Goal: Task Accomplishment & Management: Manage account settings

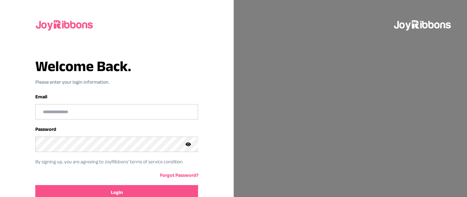
scroll to position [31, 0]
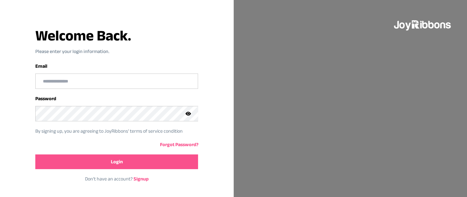
type input "**********"
click at [62, 160] on button "Login" at bounding box center [116, 162] width 163 height 15
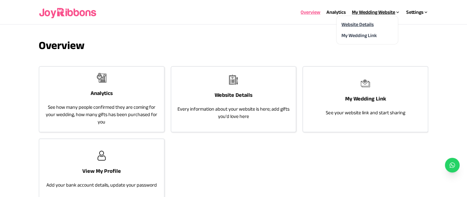
click at [367, 24] on link "Website Details" at bounding box center [357, 24] width 32 height 5
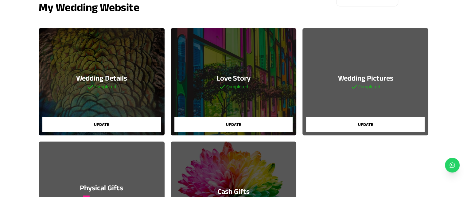
scroll to position [47, 0]
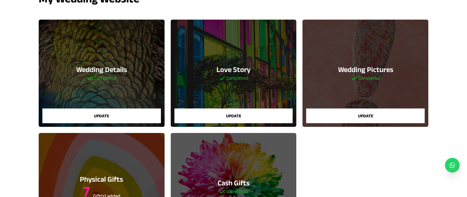
click at [79, 119] on button "Update" at bounding box center [101, 116] width 118 height 15
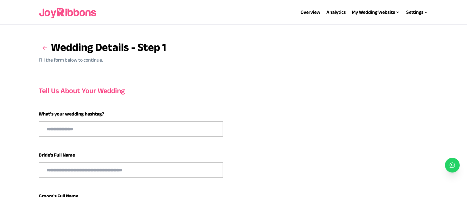
type input "******"
type input "**********"
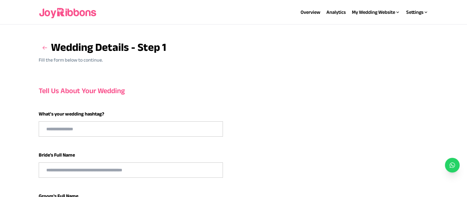
type input "**********"
select select "**"
click at [43, 43] on h3 at bounding box center [45, 48] width 12 height 12
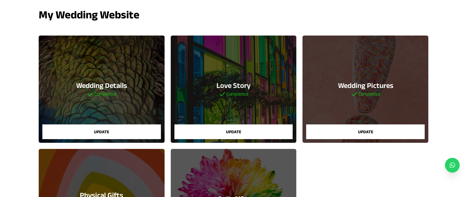
scroll to position [12, 0]
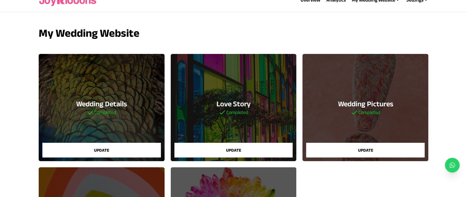
click at [360, 151] on button "Update" at bounding box center [365, 150] width 118 height 15
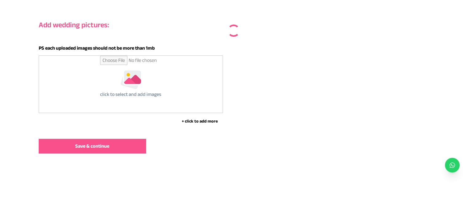
scroll to position [66, 0]
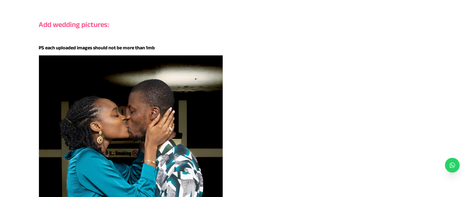
click at [70, 137] on img at bounding box center [130, 171] width 183 height 230
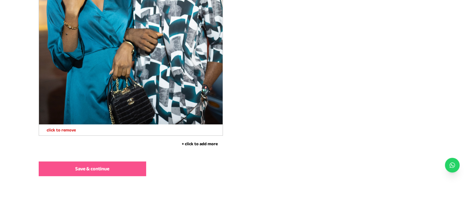
scroll to position [540, 0]
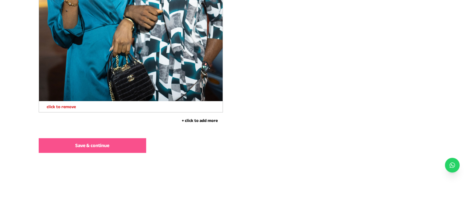
click at [194, 118] on button "+ click to add more" at bounding box center [200, 121] width 46 height 6
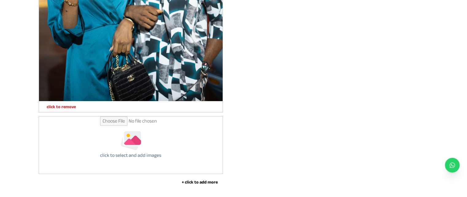
click at [91, 154] on div "click to select and add images" at bounding box center [130, 145] width 183 height 57
click at [133, 142] on input "file" at bounding box center [130, 145] width 61 height 57
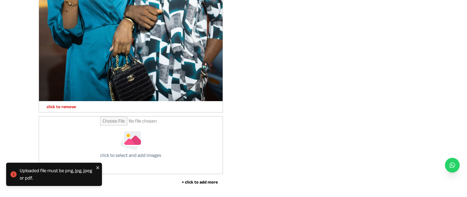
click at [156, 157] on input "file" at bounding box center [130, 145] width 61 height 57
type input "**********"
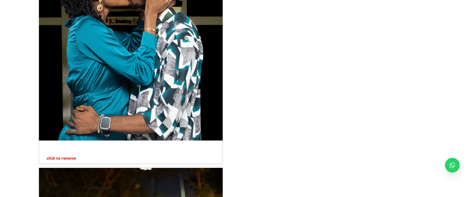
scroll to position [202, 0]
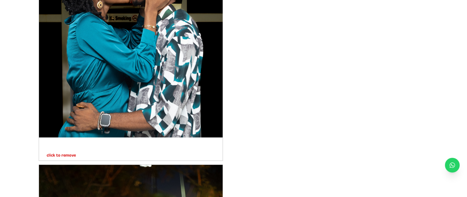
click at [60, 154] on p "click to remove" at bounding box center [57, 155] width 37 height 6
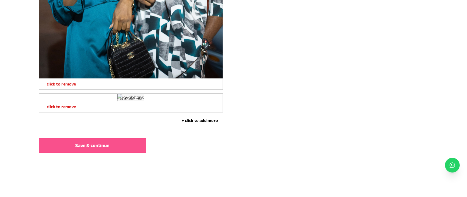
scroll to position [541, 0]
click at [199, 122] on button "+ click to add more" at bounding box center [200, 121] width 46 height 6
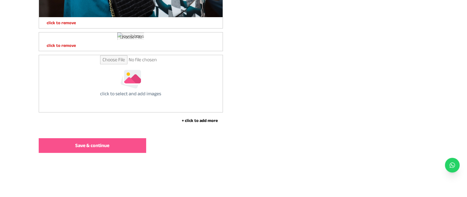
click at [115, 112] on input "file" at bounding box center [130, 83] width 61 height 57
click at [169, 112] on div "click to select and add images" at bounding box center [130, 83] width 183 height 57
click at [129, 112] on input "file" at bounding box center [130, 83] width 61 height 57
type input "**********"
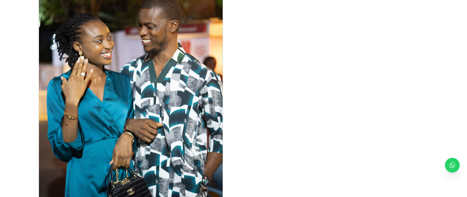
scroll to position [182, 0]
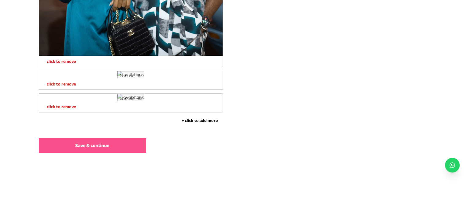
click at [49, 106] on p "click to remove" at bounding box center [57, 107] width 37 height 6
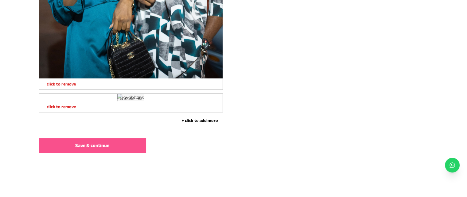
click at [201, 119] on button "+ click to add more" at bounding box center [200, 121] width 46 height 6
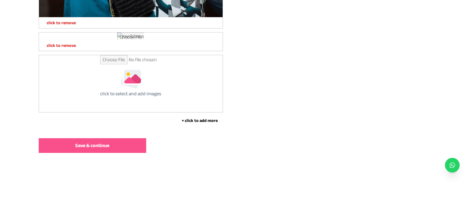
click at [100, 112] on input "file" at bounding box center [130, 83] width 61 height 57
type input "**********"
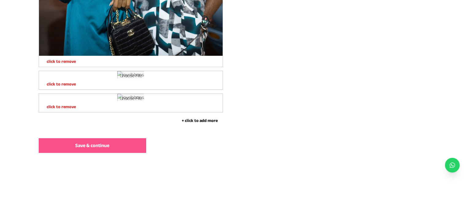
scroll to position [786, 0]
click at [115, 147] on button "Save & continue" at bounding box center [92, 145] width 107 height 15
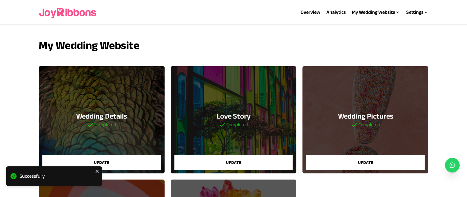
click at [221, 163] on button "Update" at bounding box center [233, 162] width 118 height 15
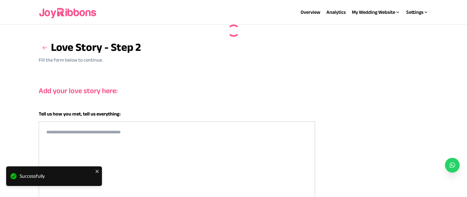
type textarea "**"
type textarea "*"
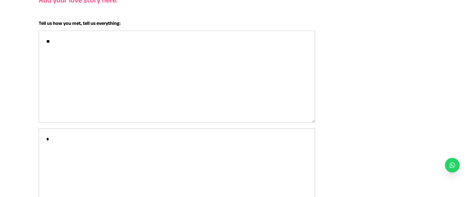
scroll to position [91, 0]
click at [57, 41] on textarea "**" at bounding box center [177, 77] width 276 height 92
type textarea "*"
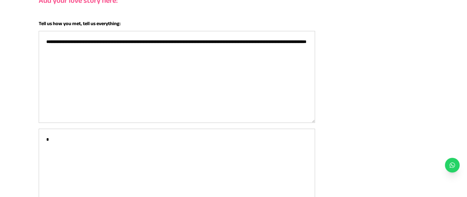
click at [89, 41] on textarea "**********" at bounding box center [177, 77] width 276 height 92
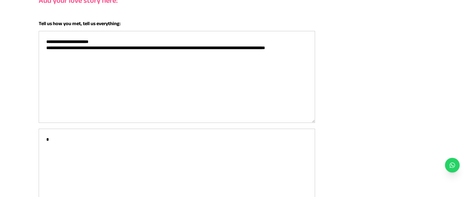
click at [249, 48] on textarea "**********" at bounding box center [177, 77] width 276 height 92
click at [247, 50] on textarea "**********" at bounding box center [177, 77] width 276 height 92
type textarea "**********"
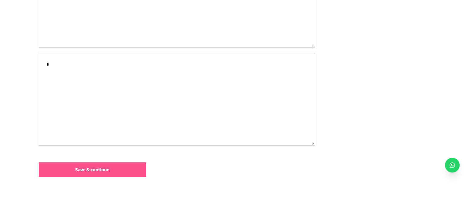
scroll to position [189, 0]
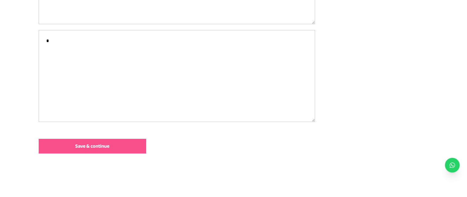
click at [141, 139] on button "Save & continue" at bounding box center [92, 146] width 107 height 15
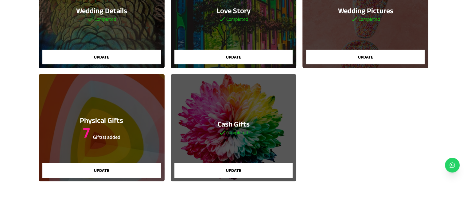
scroll to position [105, 0]
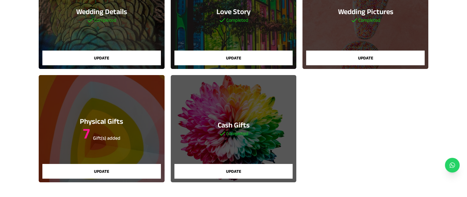
click at [271, 173] on button "Update" at bounding box center [233, 171] width 118 height 15
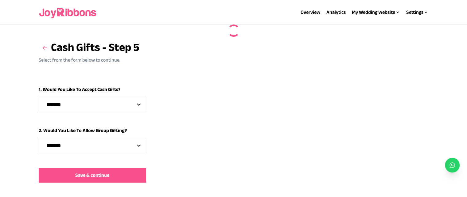
select select "***"
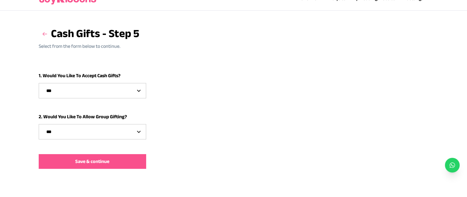
scroll to position [14, 0]
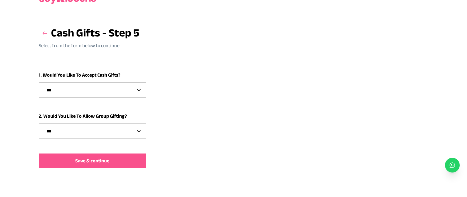
click at [48, 155] on button "Save & continue" at bounding box center [92, 161] width 107 height 15
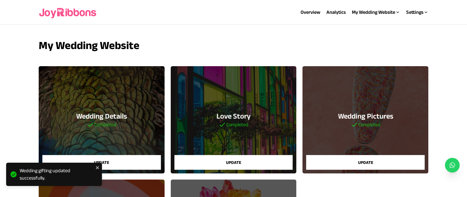
click at [408, 130] on div "Wedding Pictures Completed Update" at bounding box center [365, 119] width 126 height 107
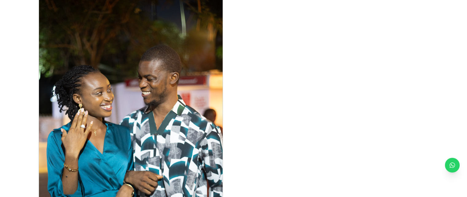
scroll to position [620, 0]
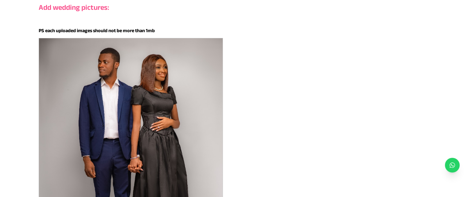
scroll to position [0, 0]
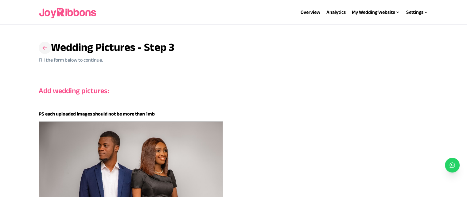
click at [41, 46] on h3 at bounding box center [45, 48] width 12 height 12
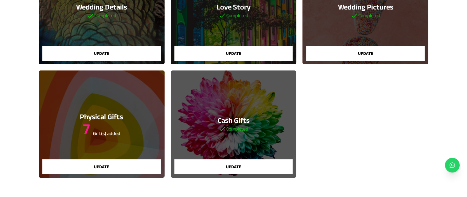
scroll to position [99, 0]
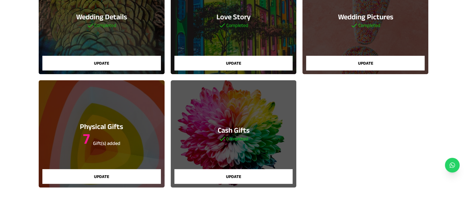
click at [97, 176] on button "Update" at bounding box center [101, 176] width 118 height 15
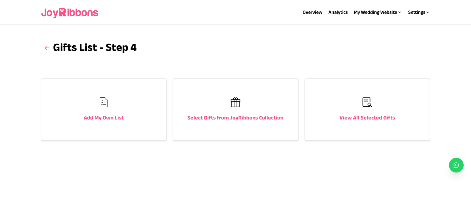
click at [388, 88] on div "View All Selected Gifts" at bounding box center [367, 109] width 125 height 61
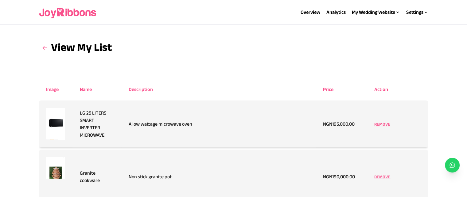
click at [384, 125] on p "REMOVE" at bounding box center [382, 124] width 16 height 6
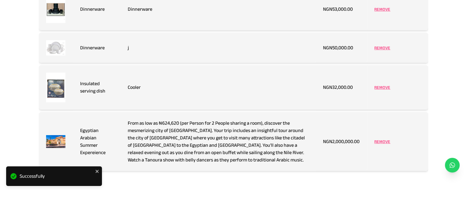
scroll to position [230, 0]
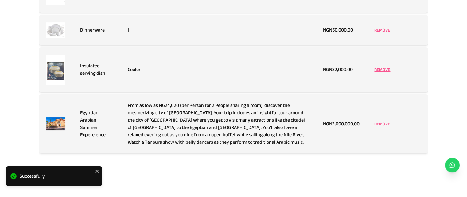
click at [384, 121] on p "REMOVE" at bounding box center [382, 124] width 16 height 6
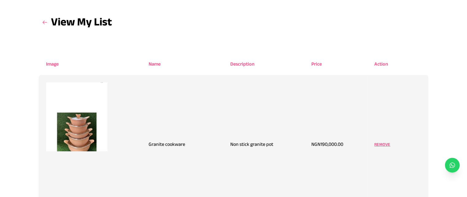
scroll to position [0, 0]
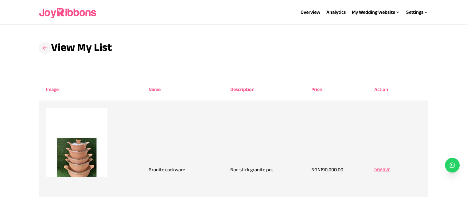
click at [47, 42] on h3 at bounding box center [45, 48] width 12 height 12
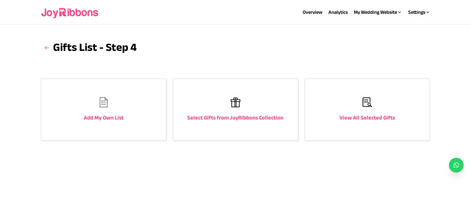
click at [288, 126] on div "Select Gifts from JoyRibbons Collection" at bounding box center [235, 109] width 125 height 61
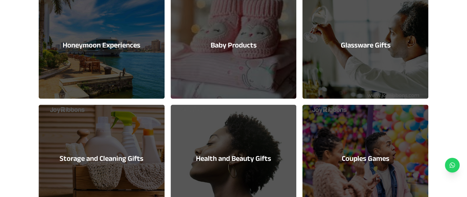
scroll to position [102, 0]
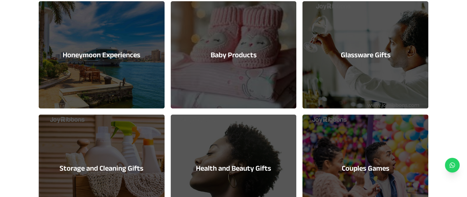
click at [106, 73] on div "Honeymoon Experiences" at bounding box center [102, 54] width 126 height 107
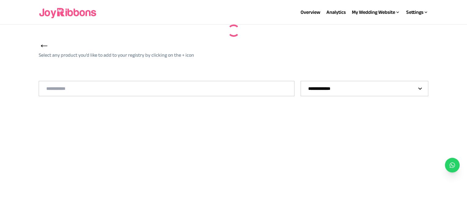
select select "**"
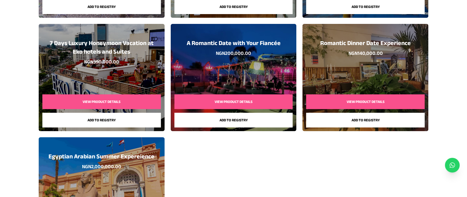
scroll to position [328, 0]
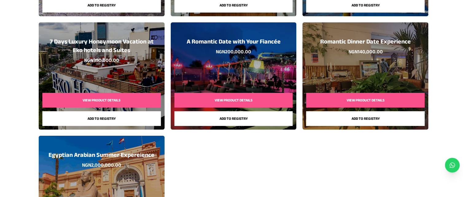
scroll to position [102, 0]
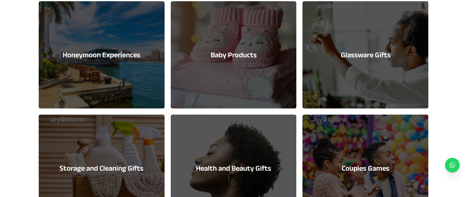
drag, startPoint x: 465, startPoint y: 38, endPoint x: 471, endPoint y: 41, distance: 6.3
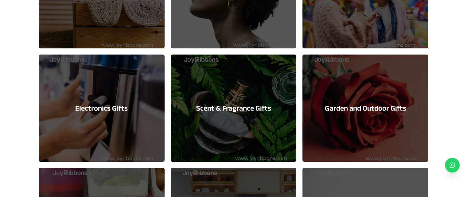
scroll to position [288, 0]
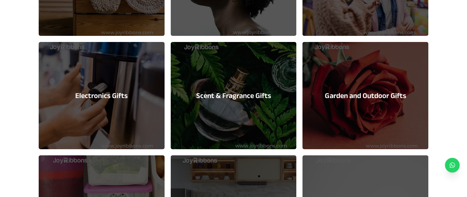
click at [257, 117] on div "Scent & Fragrance Gifts" at bounding box center [234, 95] width 126 height 107
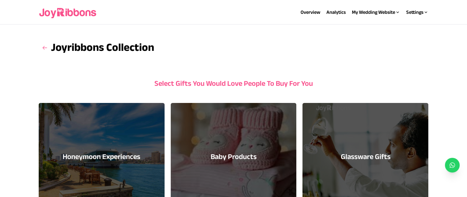
select select "**"
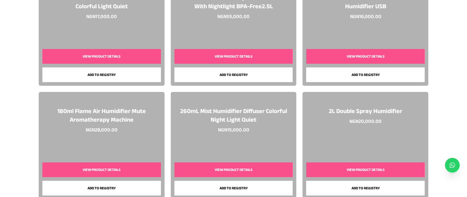
scroll to position [930, 0]
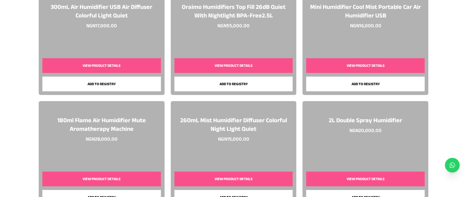
scroll to position [288, 0]
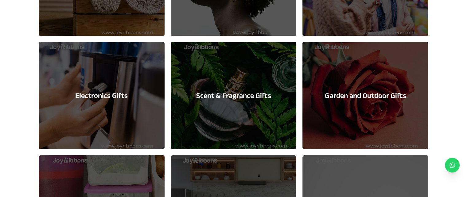
click at [91, 89] on div "Electronics Gifts" at bounding box center [102, 95] width 126 height 107
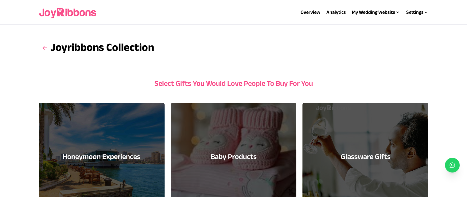
select select "**"
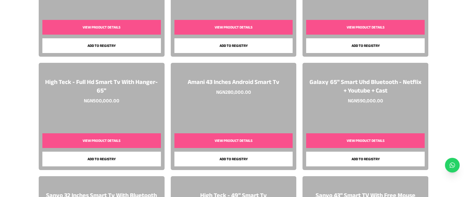
scroll to position [517, 0]
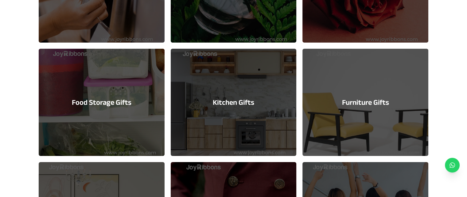
scroll to position [396, 0]
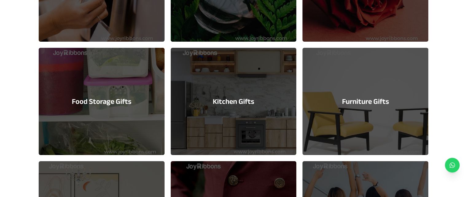
click at [384, 128] on div "Furniture Gifts" at bounding box center [365, 101] width 126 height 107
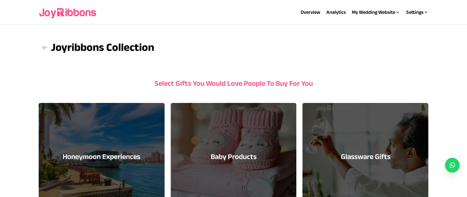
select select "*"
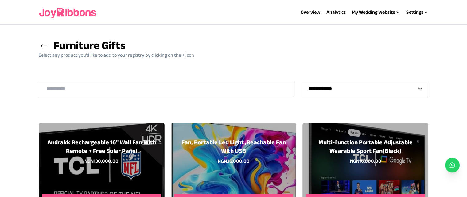
click at [42, 44] on span "←" at bounding box center [44, 45] width 11 height 12
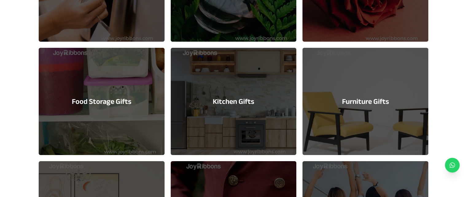
click at [391, 108] on div "Furniture Gifts" at bounding box center [365, 101] width 126 height 107
select select "*"
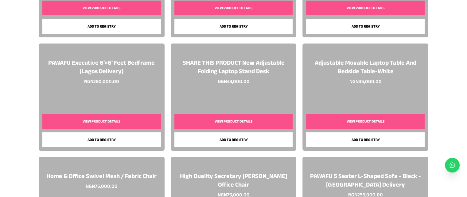
scroll to position [871, 0]
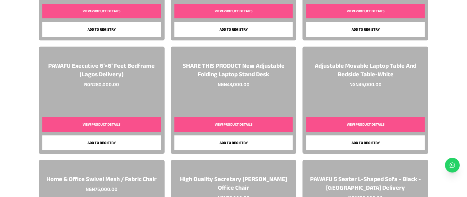
click at [281, 126] on button "View Product Details" at bounding box center [233, 124] width 118 height 15
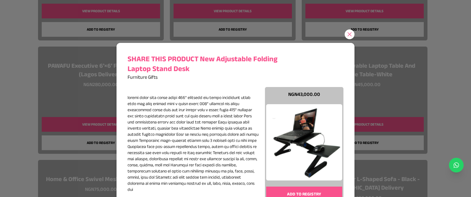
click at [348, 36] on icon at bounding box center [350, 34] width 4 height 4
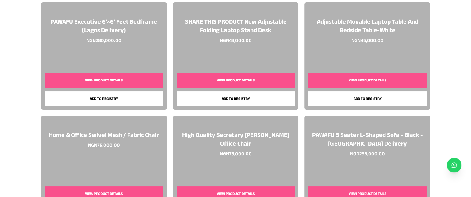
scroll to position [913, 0]
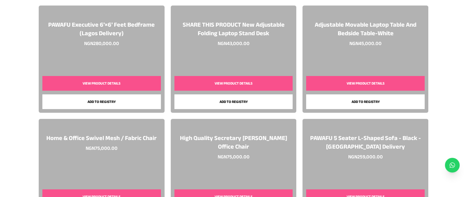
click at [151, 85] on button "View Product Details" at bounding box center [101, 83] width 118 height 15
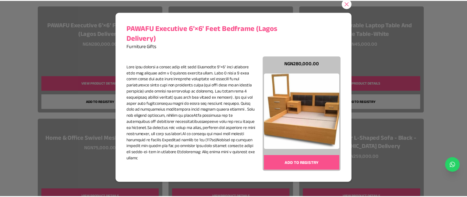
scroll to position [46, 0]
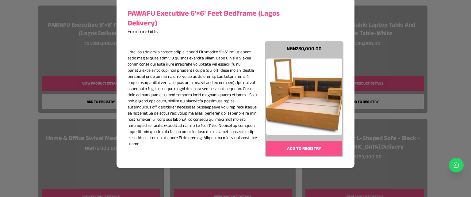
click at [304, 152] on button "Add to registry" at bounding box center [304, 148] width 76 height 15
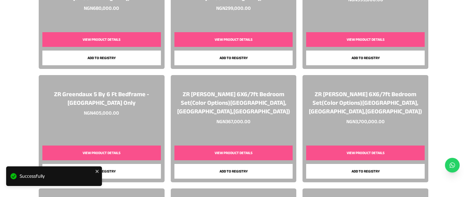
scroll to position [340, 0]
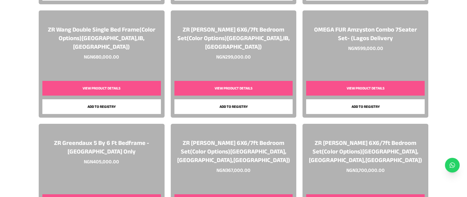
click at [277, 87] on button "View Product Details" at bounding box center [233, 88] width 118 height 15
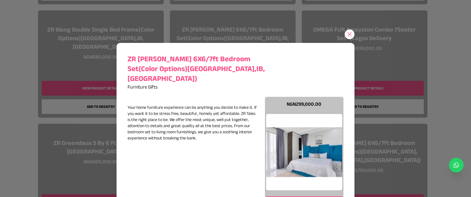
click at [350, 37] on icon at bounding box center [350, 34] width 6 height 6
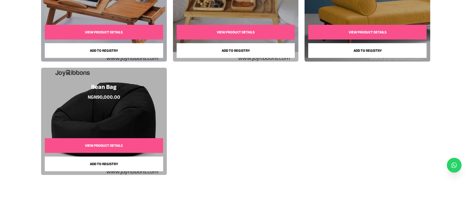
scroll to position [2114, 0]
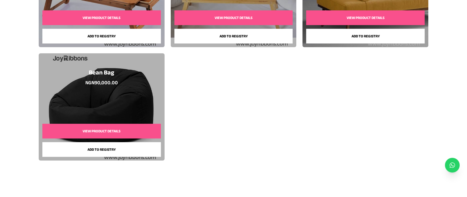
click at [139, 134] on button "View Product Details" at bounding box center [101, 131] width 118 height 15
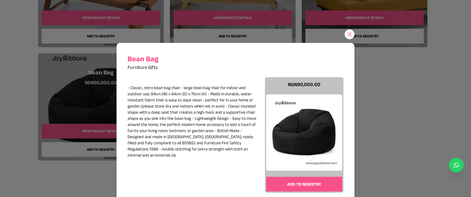
click at [279, 187] on button "Add to registry" at bounding box center [304, 184] width 76 height 15
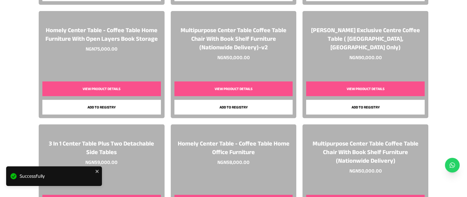
scroll to position [1812, 0]
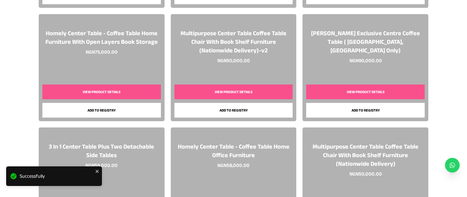
click at [134, 169] on div "3 In 1 Center Table Plus Two Detachable Side Tables NGN 59,000.00 View Product …" at bounding box center [102, 181] width 126 height 107
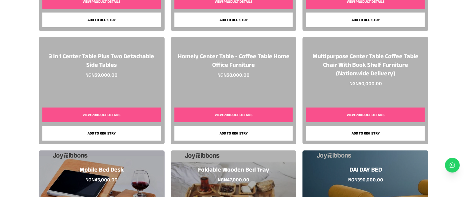
scroll to position [1906, 0]
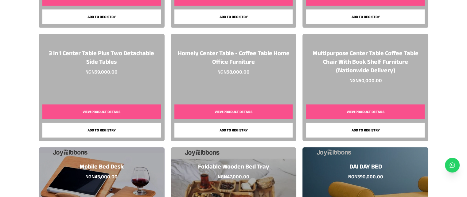
click at [125, 114] on button "View Product Details" at bounding box center [101, 112] width 118 height 15
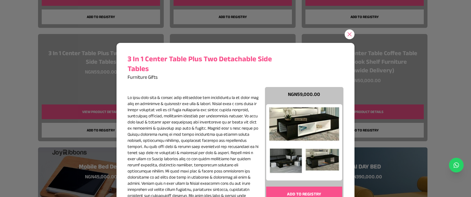
click at [348, 34] on icon at bounding box center [350, 34] width 4 height 4
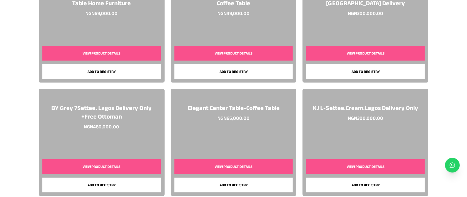
scroll to position [1650, 0]
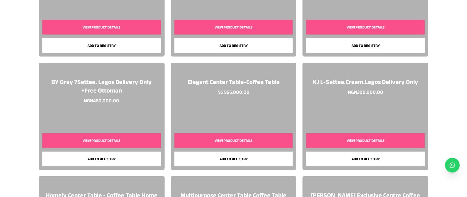
click at [133, 143] on button "View Product Details" at bounding box center [101, 140] width 118 height 15
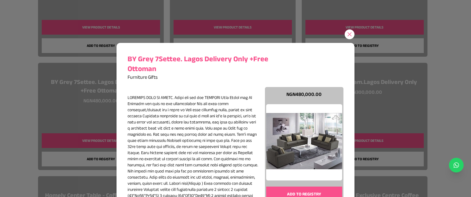
click at [350, 33] on icon at bounding box center [350, 34] width 6 height 6
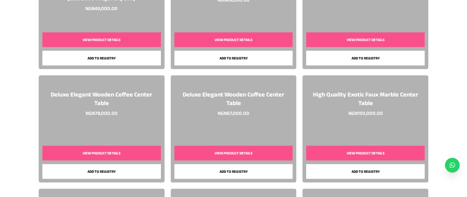
scroll to position [1416, 0]
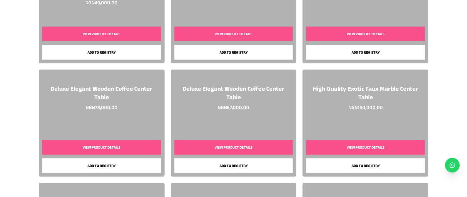
click at [292, 147] on button "View Product Details" at bounding box center [233, 147] width 118 height 15
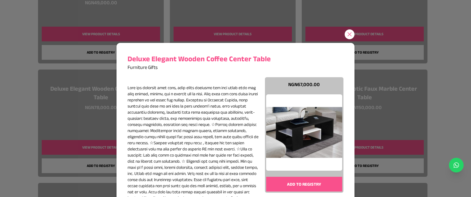
click at [349, 37] on icon at bounding box center [350, 34] width 6 height 6
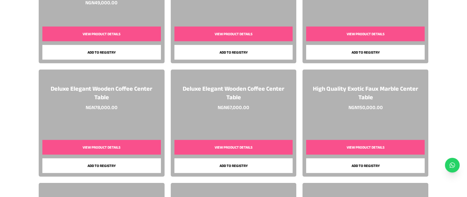
click at [110, 151] on button "View Product Details" at bounding box center [101, 147] width 118 height 15
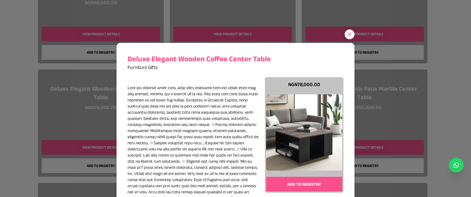
click at [351, 32] on button at bounding box center [350, 34] width 10 height 10
click at [347, 35] on icon at bounding box center [350, 34] width 6 height 6
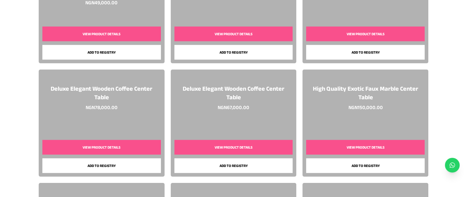
click at [357, 34] on button "View Product Details" at bounding box center [365, 34] width 118 height 15
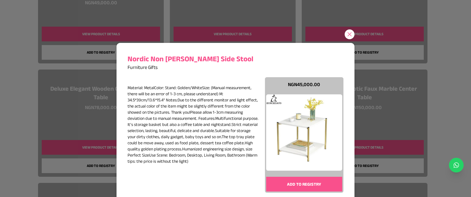
click at [347, 34] on icon at bounding box center [350, 34] width 6 height 6
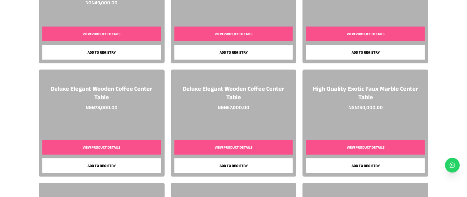
click at [282, 37] on button "View Product Details" at bounding box center [233, 34] width 118 height 15
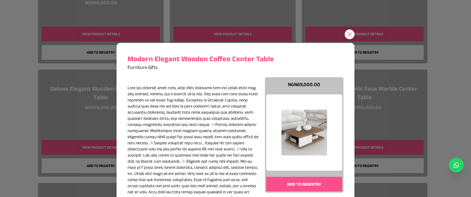
click at [349, 35] on icon at bounding box center [350, 34] width 6 height 6
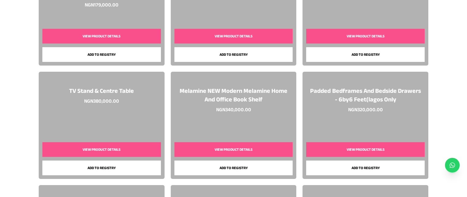
scroll to position [637, 0]
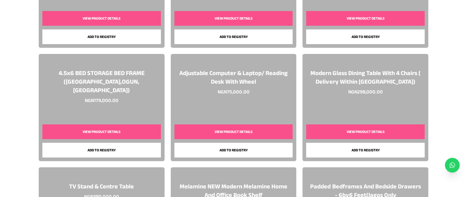
click at [402, 129] on button "View Product Details" at bounding box center [365, 132] width 118 height 15
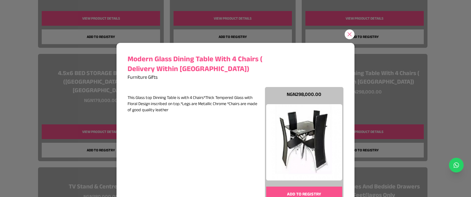
click at [347, 35] on icon at bounding box center [350, 34] width 6 height 6
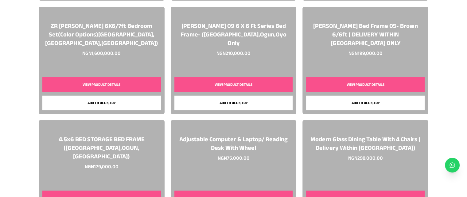
scroll to position [574, 0]
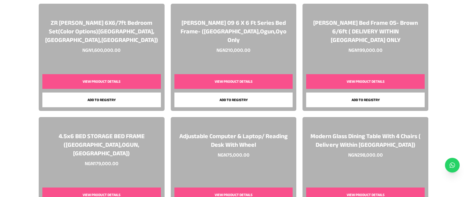
click at [401, 83] on button "View Product Details" at bounding box center [365, 81] width 118 height 15
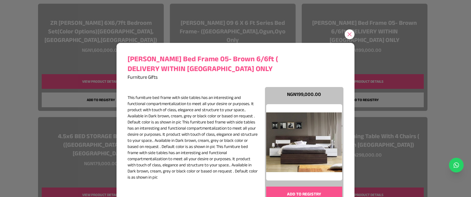
click at [347, 27] on div "Constantino Allan Bed Frame 05- Brown 6/6ft ( DELIVERY WITHIN LAGOS ONLY Furnit…" at bounding box center [235, 121] width 245 height 243
click at [345, 30] on button at bounding box center [350, 34] width 10 height 10
click at [348, 34] on icon at bounding box center [350, 34] width 4 height 4
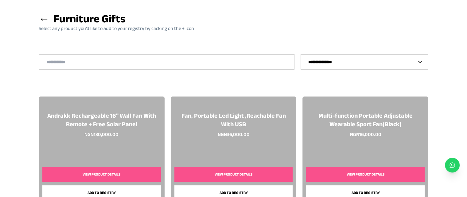
scroll to position [15, 0]
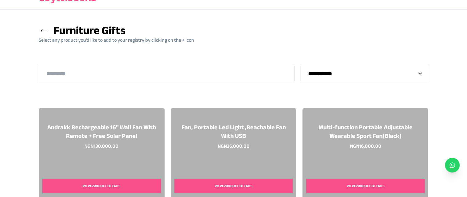
click at [378, 190] on button "View Product Details" at bounding box center [365, 186] width 118 height 15
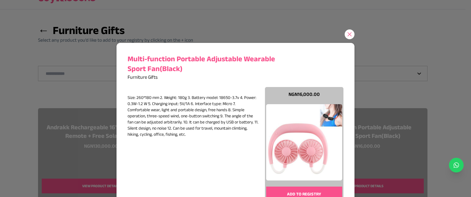
click at [349, 35] on icon at bounding box center [350, 34] width 4 height 4
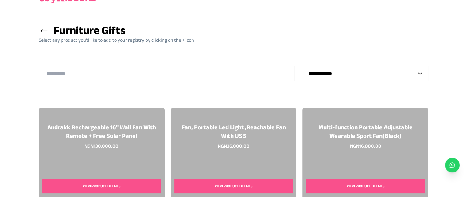
click at [134, 180] on button "View Product Details" at bounding box center [101, 186] width 118 height 15
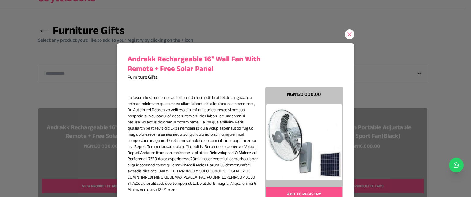
click at [348, 36] on icon at bounding box center [350, 34] width 6 height 6
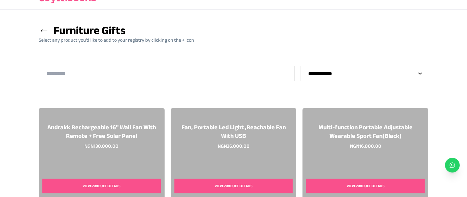
click at [44, 29] on span "←" at bounding box center [44, 30] width 11 height 12
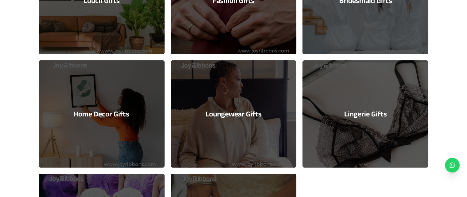
scroll to position [609, 0]
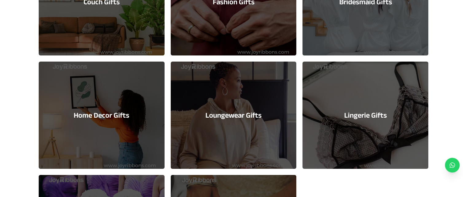
click at [153, 30] on div "Couch Gifts" at bounding box center [102, 1] width 126 height 107
select select "*"
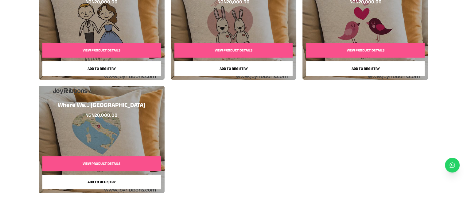
scroll to position [524, 0]
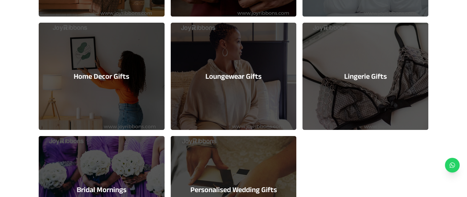
scroll to position [646, 0]
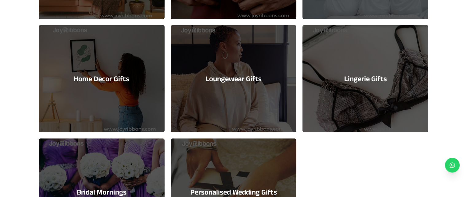
click at [110, 96] on div "Home Decor Gifts" at bounding box center [102, 78] width 126 height 107
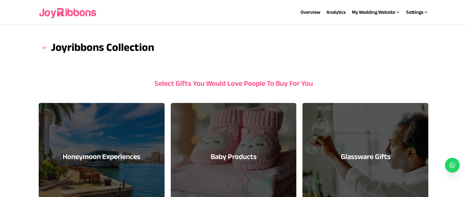
select select "*"
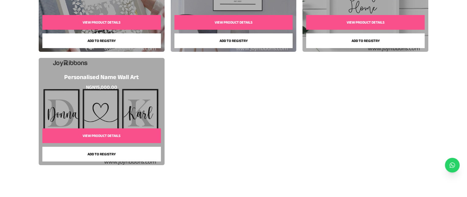
scroll to position [288, 0]
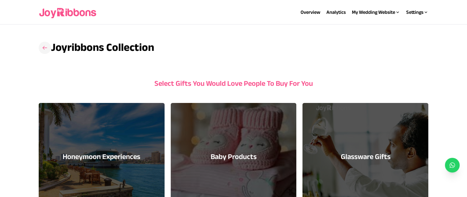
click at [50, 45] on h3 at bounding box center [45, 48] width 12 height 12
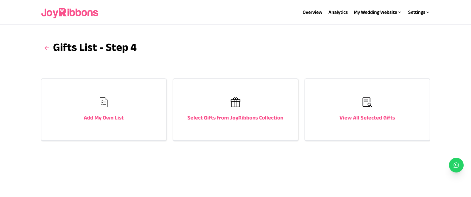
click at [396, 114] on div "View All Selected Gifts" at bounding box center [367, 109] width 125 height 61
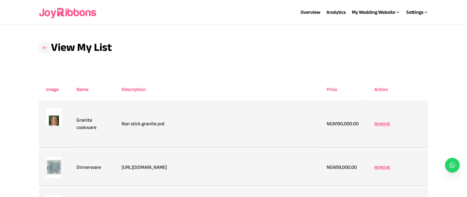
click at [44, 48] on icon at bounding box center [44, 48] width 5 height 4
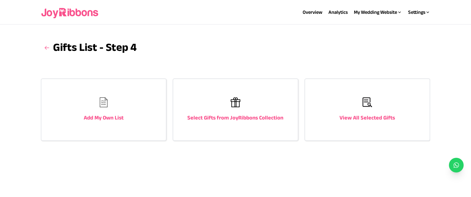
click at [53, 44] on button at bounding box center [47, 47] width 12 height 17
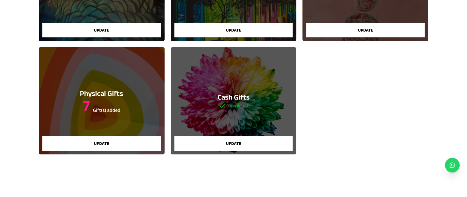
scroll to position [136, 0]
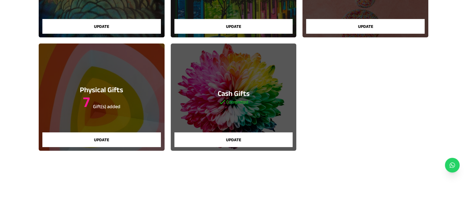
click at [238, 64] on div "Cash Gifts Completed Update" at bounding box center [234, 97] width 126 height 107
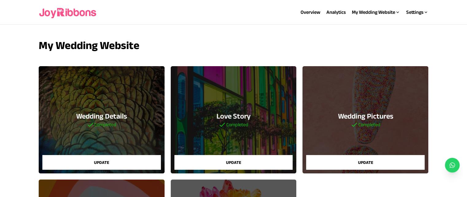
select select "***"
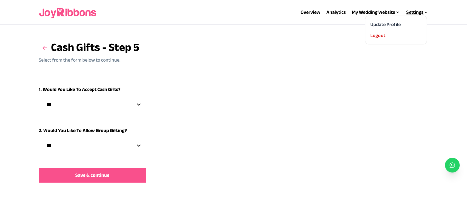
click at [427, 14] on icon at bounding box center [425, 12] width 5 height 5
click at [427, 12] on icon at bounding box center [425, 12] width 5 height 5
click at [363, 37] on link "My Wedding Link" at bounding box center [358, 35] width 35 height 5
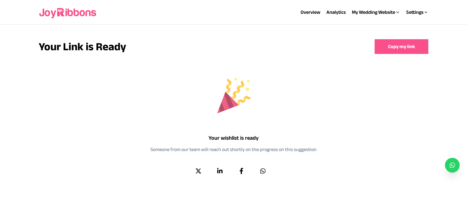
click at [406, 50] on button "Copy my link" at bounding box center [401, 46] width 54 height 15
click at [370, 23] on link "Website Details" at bounding box center [357, 24] width 32 height 5
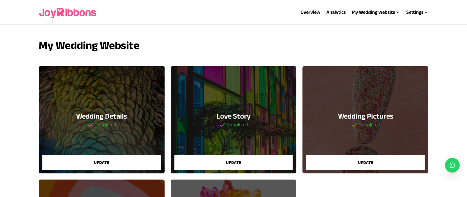
click at [269, 161] on button "Update" at bounding box center [233, 162] width 118 height 15
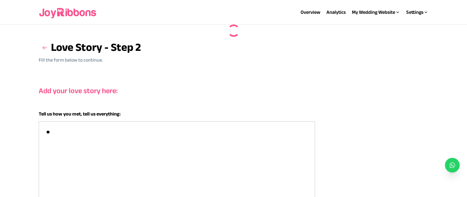
type textarea "**********"
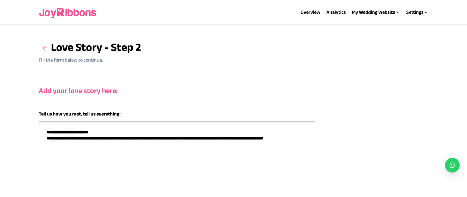
click at [95, 149] on textarea "**********" at bounding box center [177, 168] width 276 height 92
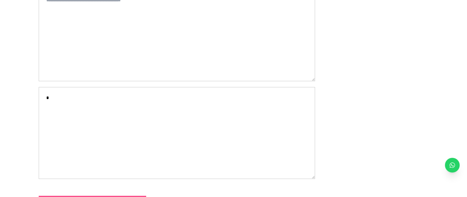
scroll to position [189, 0]
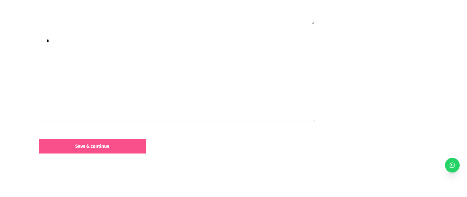
click at [136, 82] on textarea "*" at bounding box center [177, 76] width 276 height 92
paste textarea "**********"
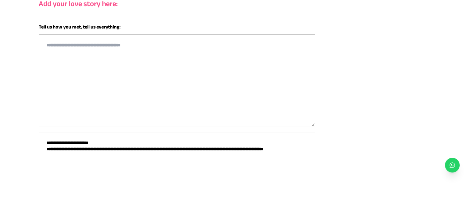
scroll to position [61, 0]
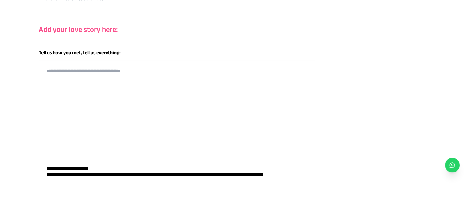
type textarea "**********"
click at [195, 84] on textarea at bounding box center [177, 106] width 276 height 92
click at [176, 69] on textarea at bounding box center [177, 106] width 276 height 92
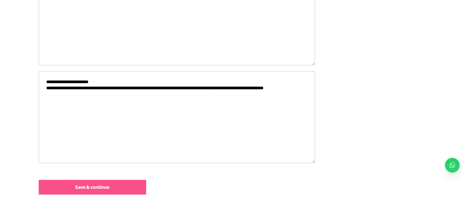
scroll to position [189, 0]
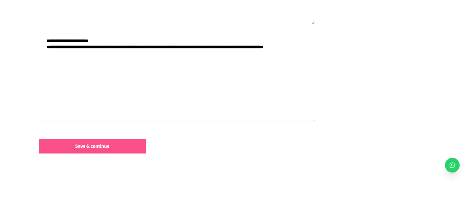
type textarea "*"
click at [129, 151] on button "Save & continue" at bounding box center [92, 146] width 107 height 15
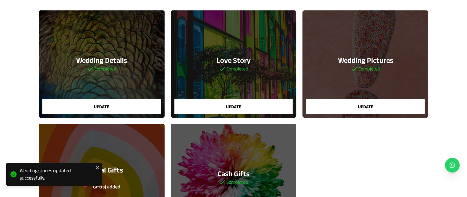
scroll to position [54, 0]
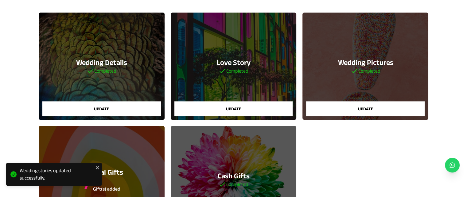
click at [119, 114] on button "Update" at bounding box center [101, 109] width 118 height 15
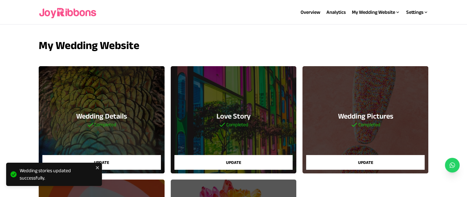
select select "**"
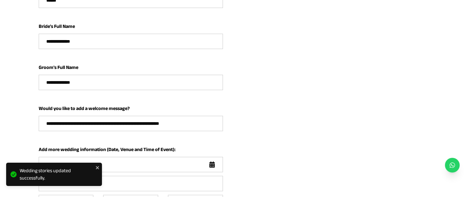
scroll to position [215, 0]
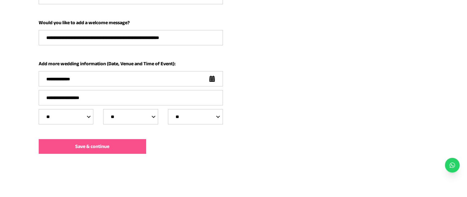
click at [111, 102] on input "**********" at bounding box center [130, 98] width 183 height 15
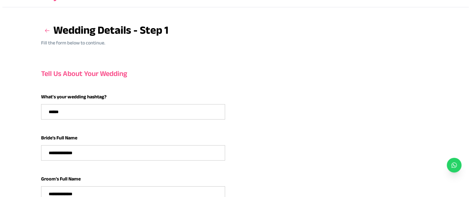
scroll to position [0, 0]
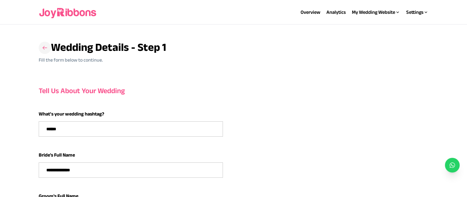
click at [44, 52] on h3 at bounding box center [45, 48] width 12 height 12
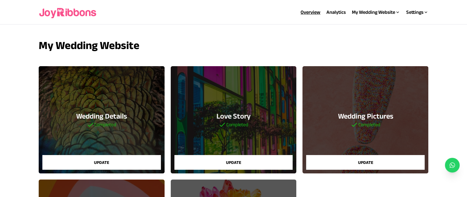
click at [307, 15] on link "Overview" at bounding box center [310, 12] width 20 height 5
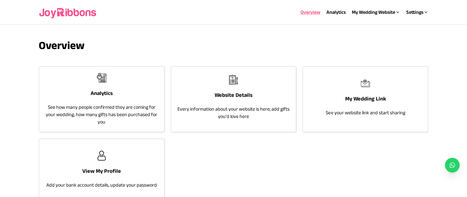
click at [236, 118] on p "Every information about your website is here; add gifts you'd love here" at bounding box center [233, 113] width 112 height 15
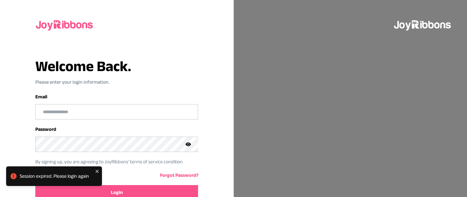
type input "**********"
click at [142, 189] on button "Login" at bounding box center [116, 192] width 163 height 15
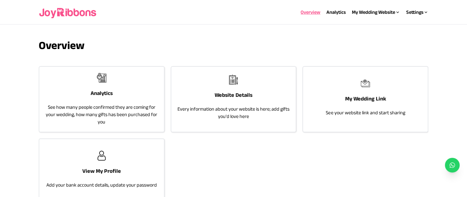
click at [206, 116] on p "Every information about your website is here; add gifts you'd love here" at bounding box center [233, 113] width 112 height 15
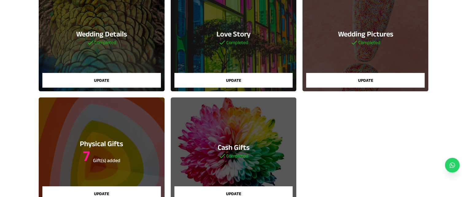
scroll to position [84, 0]
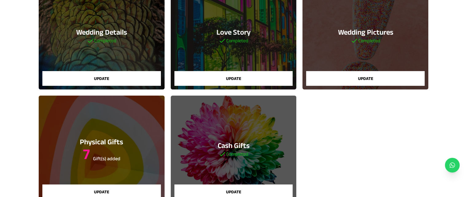
click at [146, 186] on button "Update" at bounding box center [101, 192] width 118 height 15
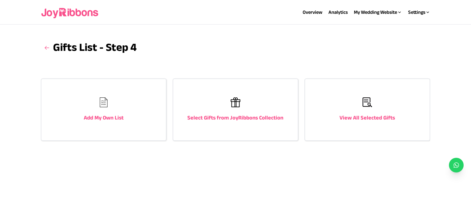
click at [103, 102] on img at bounding box center [104, 103] width 10 height 10
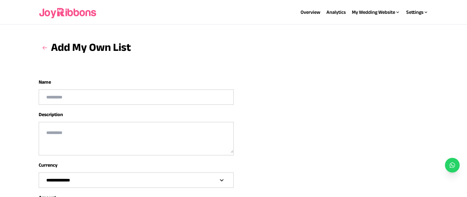
click at [103, 102] on input "text" at bounding box center [136, 97] width 194 height 15
type input "**********"
click at [69, 150] on textarea at bounding box center [136, 137] width 194 height 31
click at [71, 139] on textarea at bounding box center [136, 137] width 194 height 31
drag, startPoint x: 377, startPoint y: 97, endPoint x: 471, endPoint y: 57, distance: 101.5
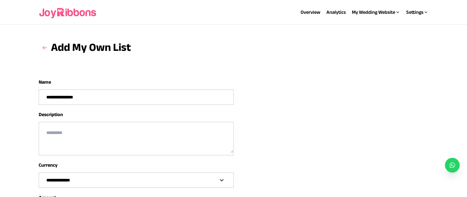
click at [466, 57] on html "**********" at bounding box center [233, 163] width 467 height 327
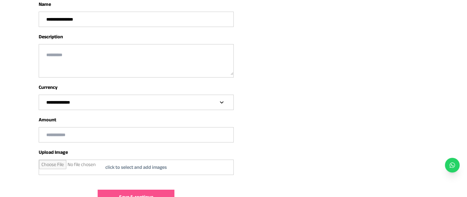
scroll to position [79, 0]
click at [208, 101] on select "**********" at bounding box center [136, 102] width 194 height 15
select select "***"
click at [39, 95] on select "**********" at bounding box center [136, 102] width 194 height 15
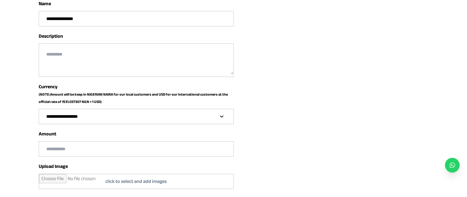
click at [122, 150] on input "text" at bounding box center [136, 149] width 194 height 15
type input "*******"
click at [119, 180] on input "file" at bounding box center [136, 181] width 194 height 15
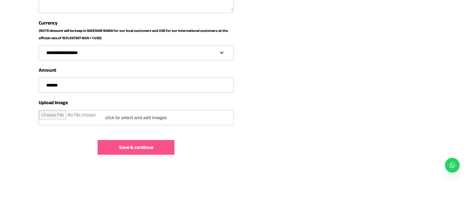
scroll to position [143, 0]
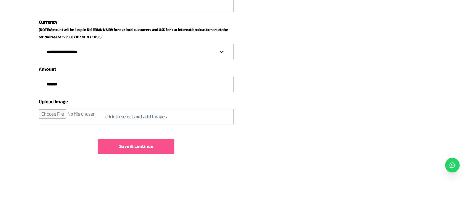
click at [166, 147] on button "Save & continue" at bounding box center [136, 146] width 77 height 15
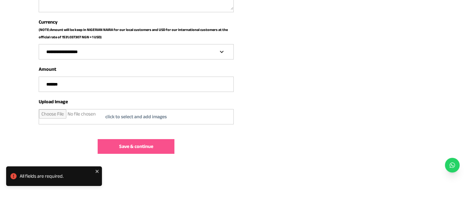
click at [158, 119] on input "file" at bounding box center [136, 117] width 194 height 15
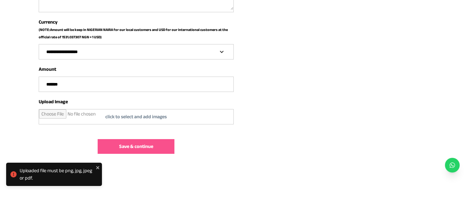
click at [163, 120] on input "file" at bounding box center [136, 117] width 194 height 15
type input "**********"
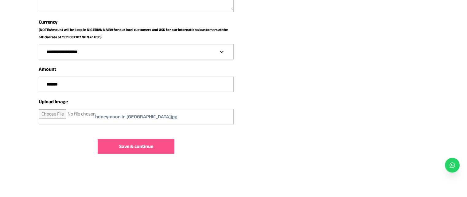
click at [56, 84] on input "*******" at bounding box center [136, 84] width 194 height 15
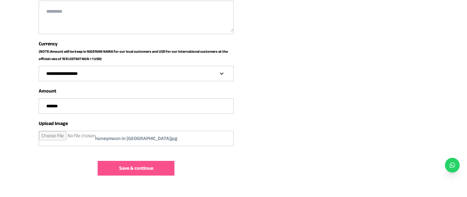
scroll to position [121, 0]
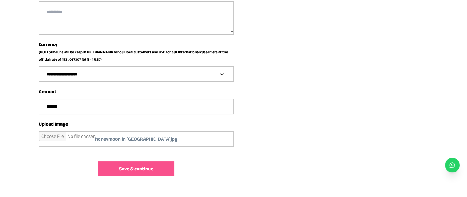
type input "*******"
click at [138, 168] on span "Save & continue" at bounding box center [136, 168] width 34 height 7
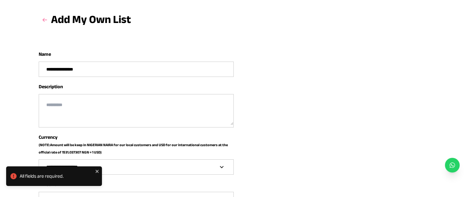
scroll to position [28, 0]
click at [139, 100] on textarea at bounding box center [136, 110] width 194 height 31
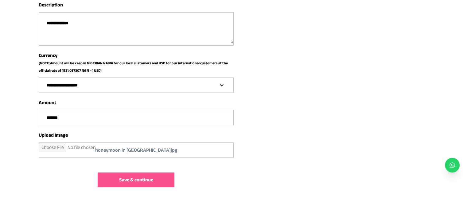
scroll to position [143, 0]
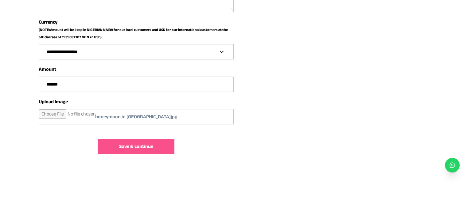
type textarea "**********"
click at [149, 148] on span "Save & continue" at bounding box center [136, 146] width 34 height 7
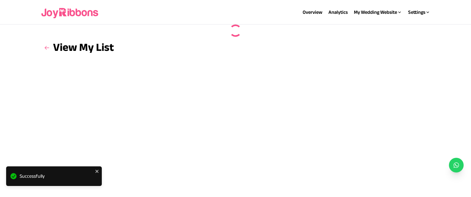
click at [147, 102] on div "View My List" at bounding box center [235, 103] width 389 height 128
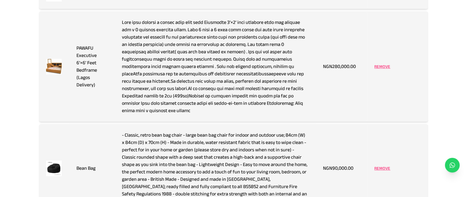
scroll to position [294, 0]
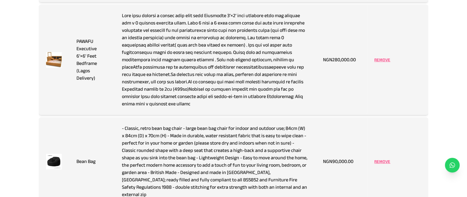
click at [378, 58] on p "REMOVE" at bounding box center [382, 60] width 16 height 6
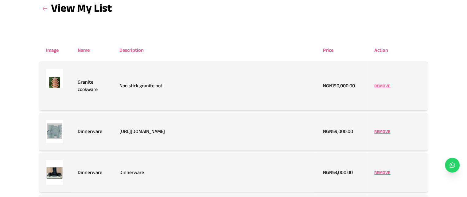
scroll to position [0, 0]
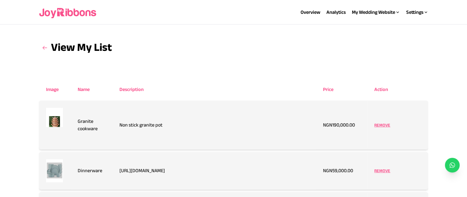
drag, startPoint x: 147, startPoint y: 102, endPoint x: 430, endPoint y: 38, distance: 289.6
click at [47, 48] on icon at bounding box center [45, 48] width 6 height 6
click at [41, 44] on h3 at bounding box center [45, 48] width 12 height 12
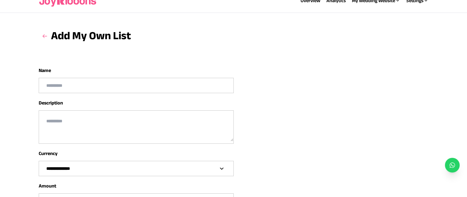
scroll to position [11, 0]
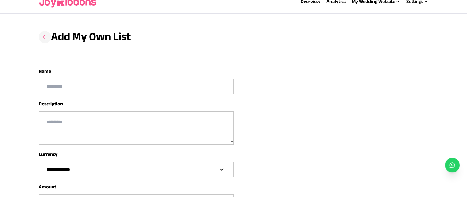
click at [47, 40] on icon at bounding box center [45, 37] width 6 height 6
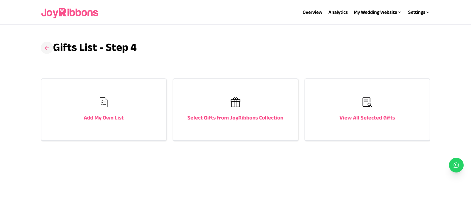
click at [49, 49] on icon at bounding box center [47, 48] width 6 height 6
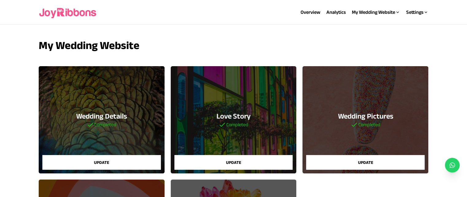
click at [360, 157] on button "Update" at bounding box center [365, 162] width 118 height 15
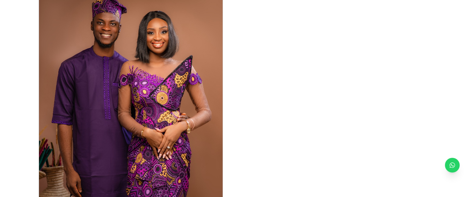
scroll to position [388, 0]
